Goal: Communication & Community: Connect with others

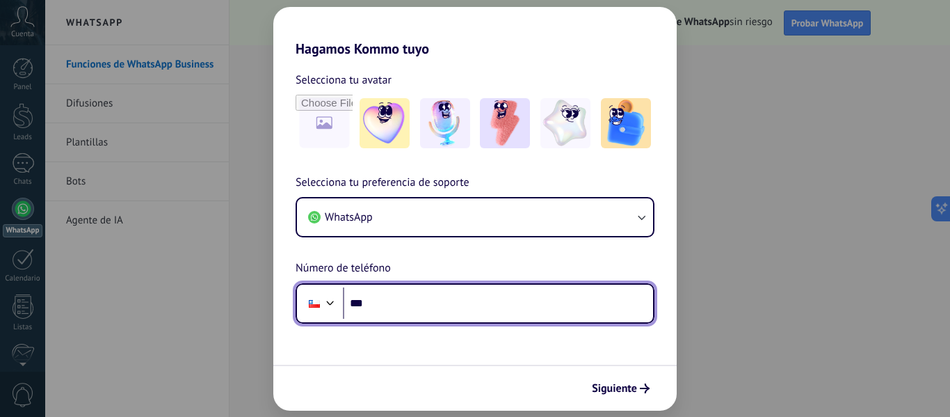
click at [480, 310] on input "***" at bounding box center [498, 303] width 310 height 32
type input "**********"
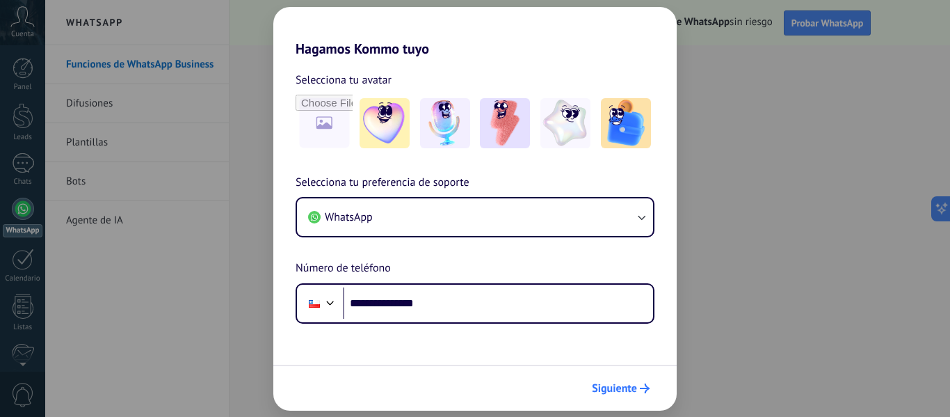
click at [633, 385] on span "Siguiente" at bounding box center [614, 388] width 45 height 10
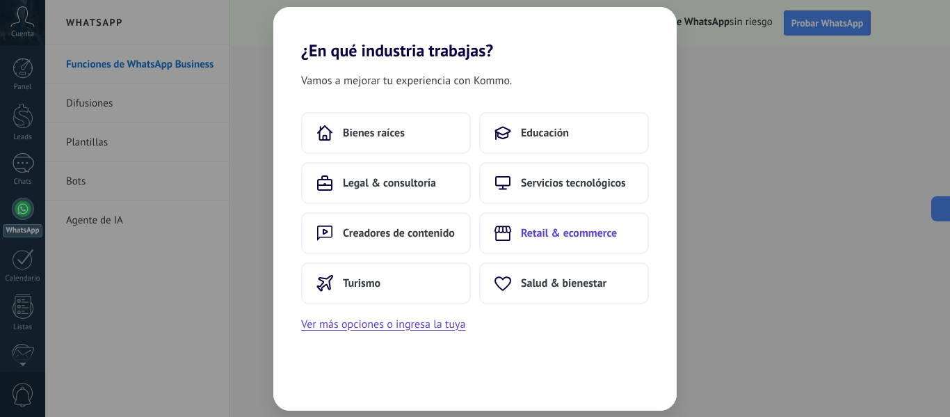
click at [546, 246] on button "Retail & ecommerce" at bounding box center [564, 233] width 170 height 42
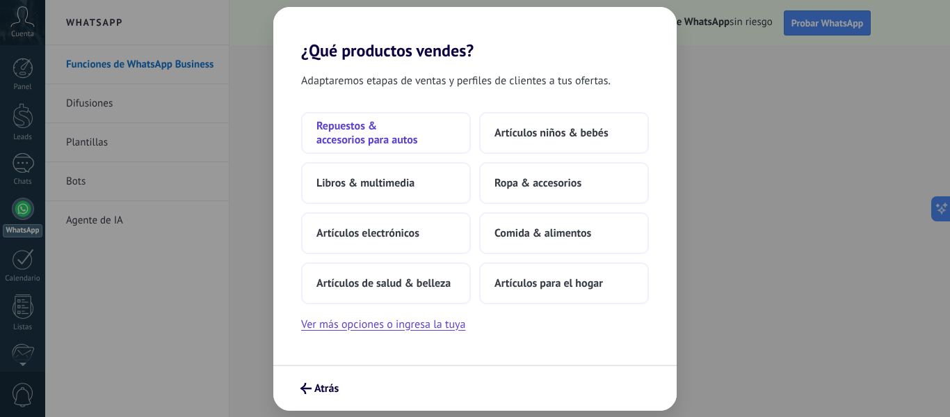
click at [415, 138] on span "Repuestos & accesorios para autos" at bounding box center [386, 133] width 139 height 28
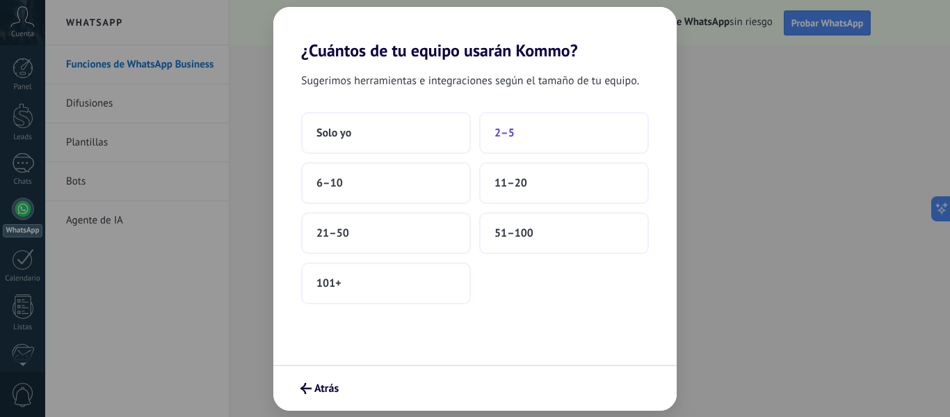
click at [552, 131] on button "2–5" at bounding box center [564, 133] width 170 height 42
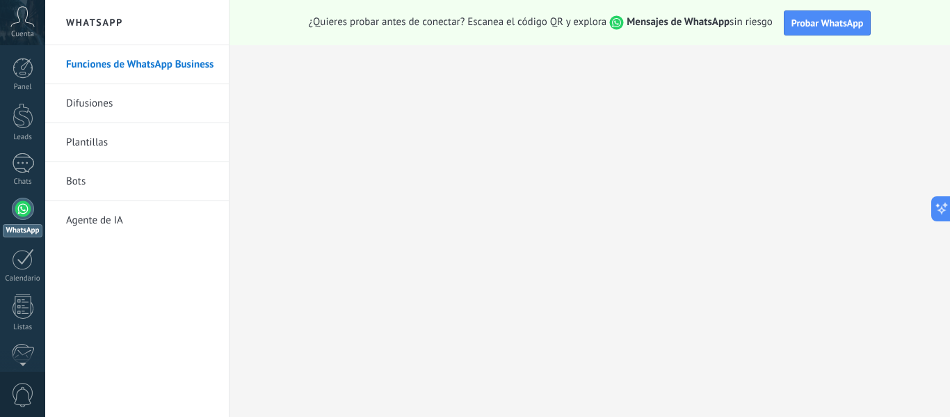
click at [161, 101] on link "Difusiones" at bounding box center [140, 103] width 149 height 39
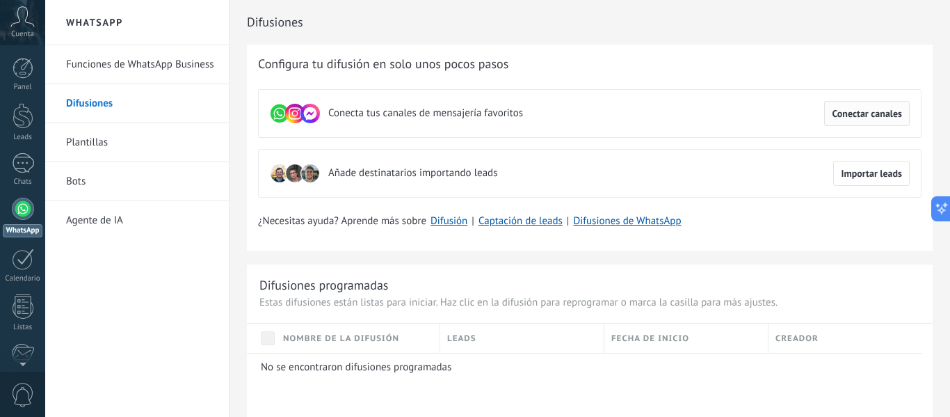
click at [892, 111] on span "Conectar canales" at bounding box center [867, 114] width 70 height 10
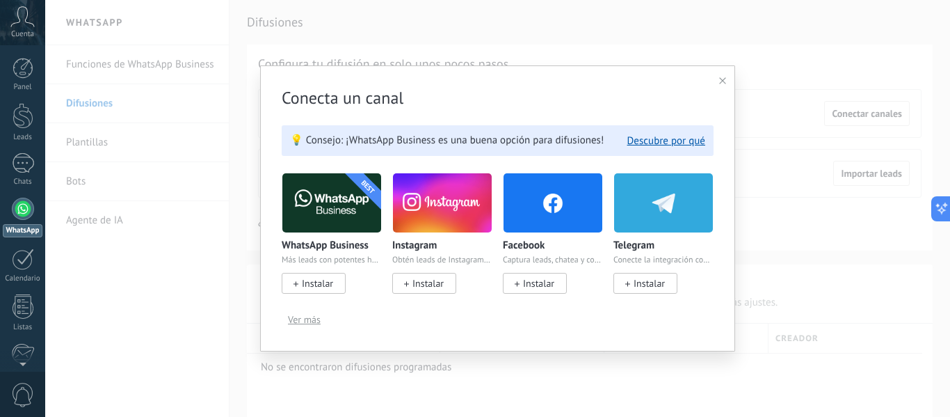
click at [320, 278] on span "Instalar" at bounding box center [317, 283] width 31 height 13
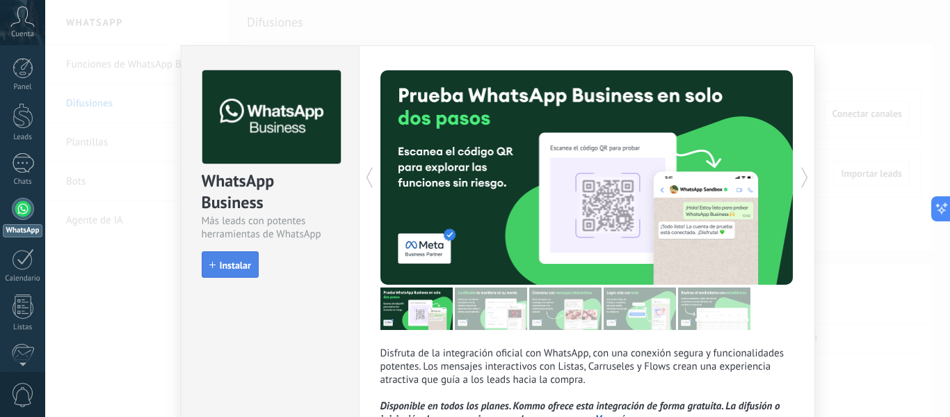
click at [230, 265] on span "Instalar" at bounding box center [235, 265] width 31 height 10
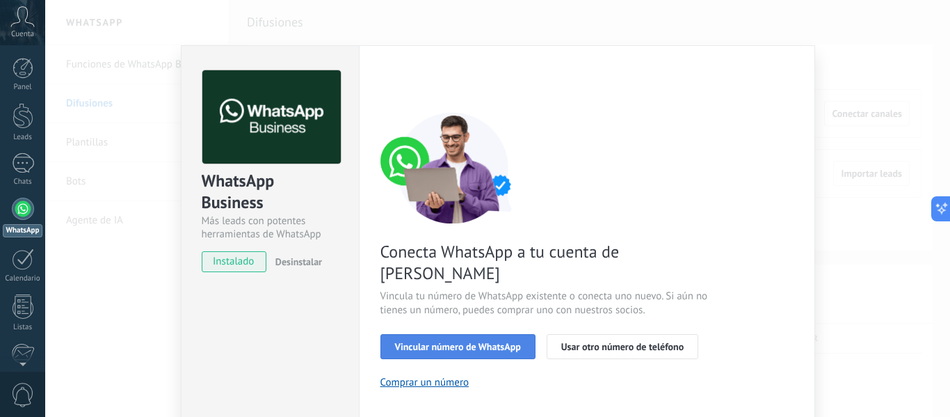
click at [519, 334] on button "Vincular número de WhatsApp" at bounding box center [458, 346] width 155 height 25
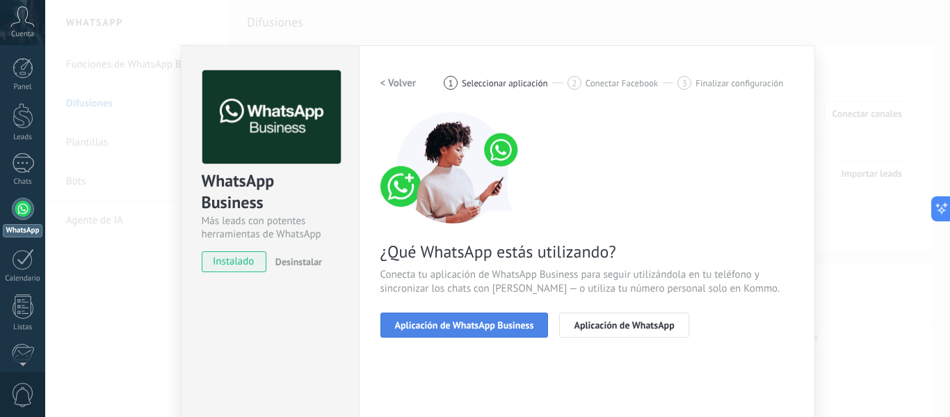
click at [519, 323] on span "Aplicación de WhatsApp Business" at bounding box center [464, 325] width 139 height 10
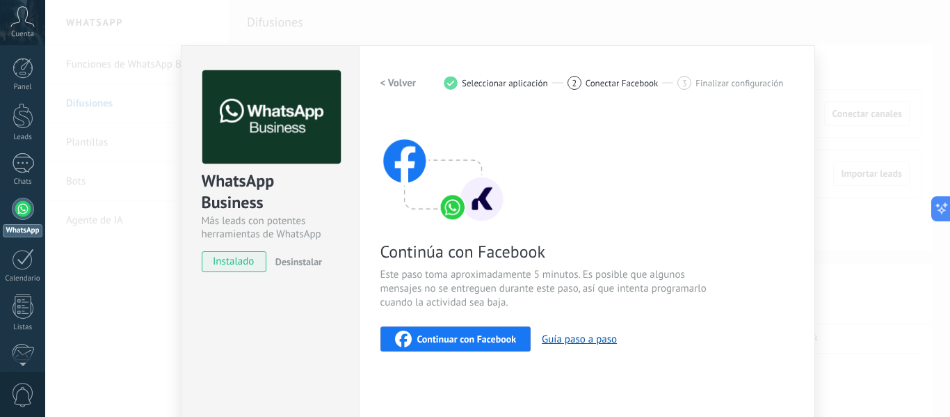
click at [138, 218] on div "WhatsApp Business Más leads con potentes herramientas de WhatsApp instalado Des…" at bounding box center [497, 208] width 905 height 417
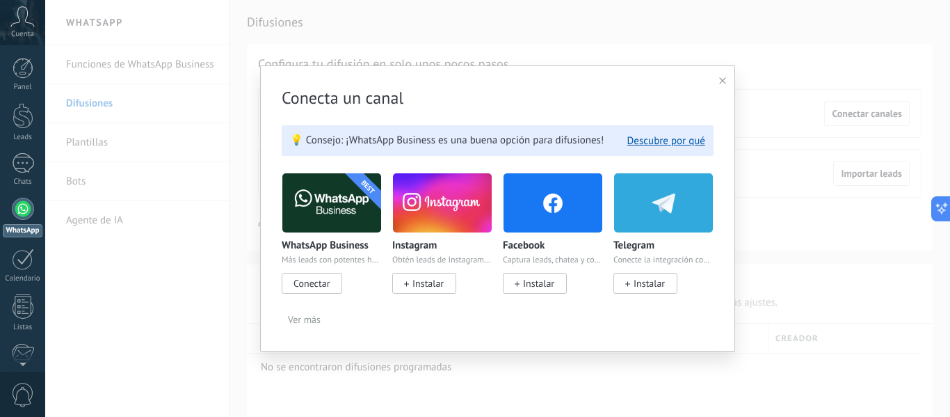
click at [721, 83] on icon at bounding box center [722, 80] width 7 height 7
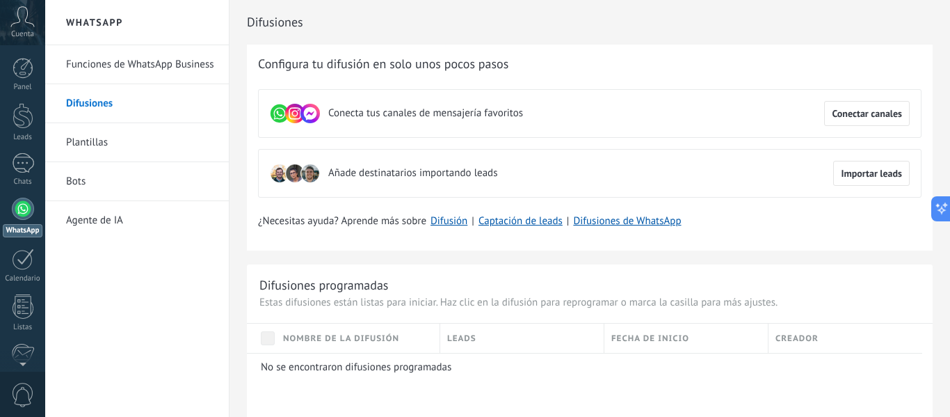
click at [26, 19] on use at bounding box center [23, 16] width 24 height 20
